Goal: Task Accomplishment & Management: Use online tool/utility

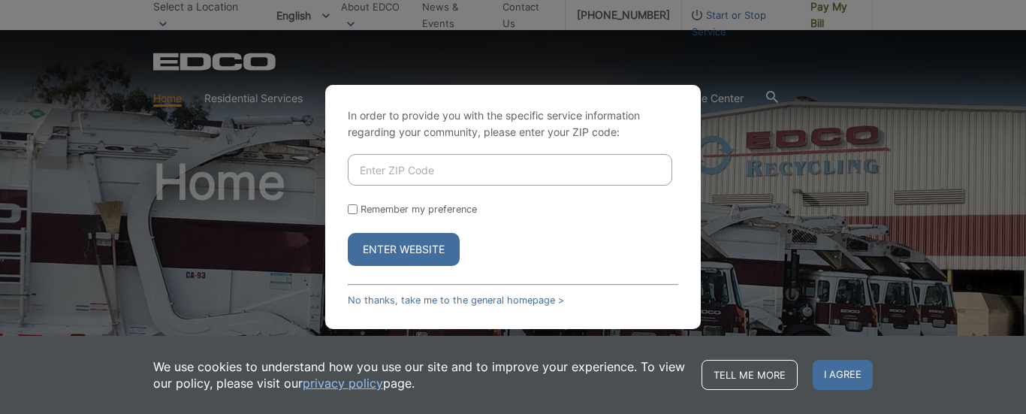
click at [413, 171] on input "Enter ZIP Code" at bounding box center [510, 170] width 325 height 32
type input "90712"
click at [391, 234] on button "Enter Website" at bounding box center [404, 249] width 112 height 33
click at [353, 207] on input "Remember my preference" at bounding box center [353, 209] width 10 height 10
checkbox input "true"
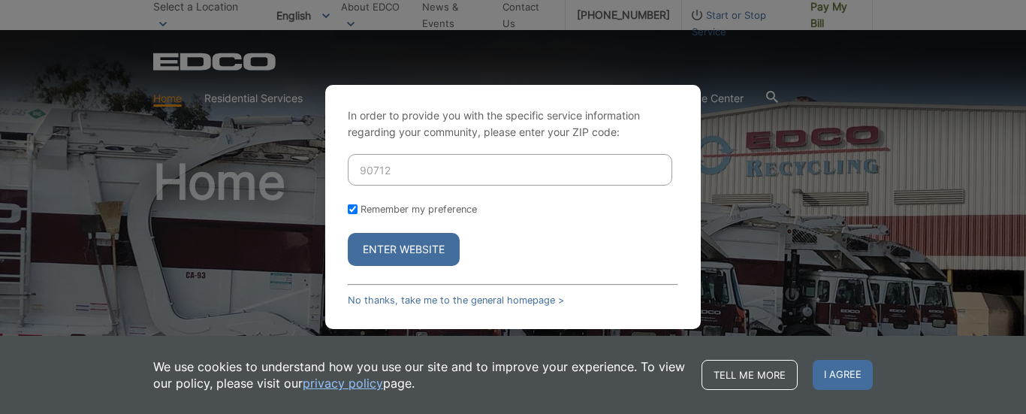
click at [397, 251] on button "Enter Website" at bounding box center [404, 249] width 112 height 33
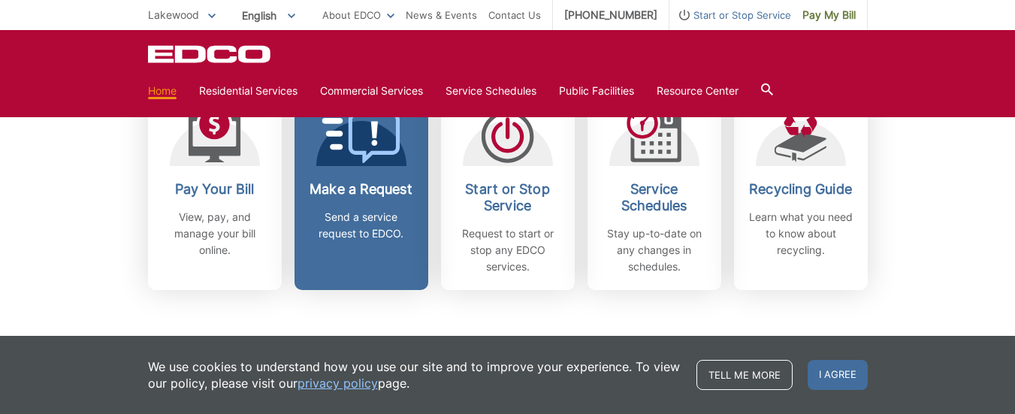
scroll to position [451, 0]
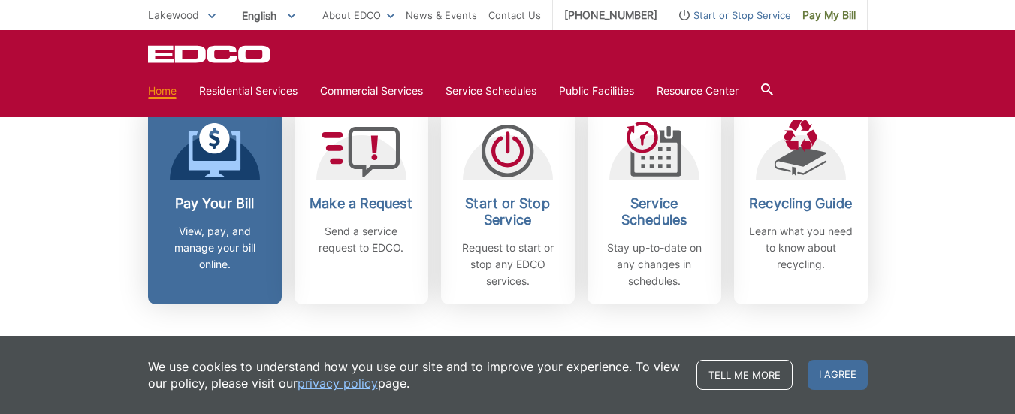
click at [212, 207] on h2 "Pay Your Bill" at bounding box center [214, 203] width 111 height 17
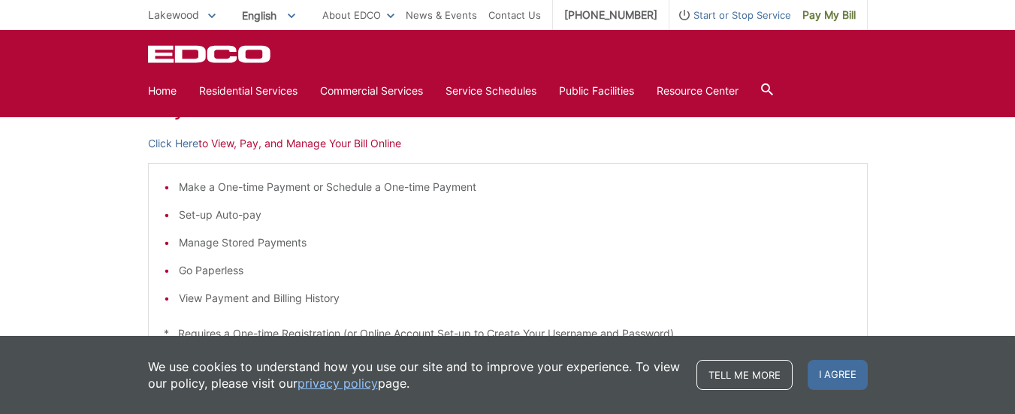
scroll to position [150, 0]
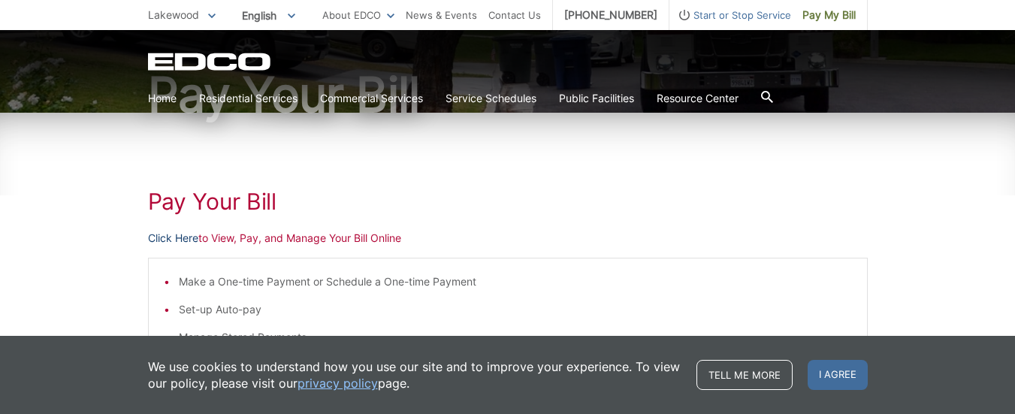
click at [181, 234] on link "Click Here" at bounding box center [173, 238] width 50 height 17
